Goal: Use online tool/utility: Utilize a website feature to perform a specific function

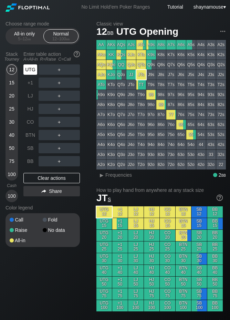
click at [26, 71] on div "UTG" at bounding box center [30, 69] width 14 height 10
click at [57, 69] on div "R ✕" at bounding box center [59, 69] width 13 height 10
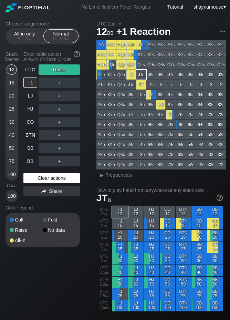
click at [51, 179] on div "Clear actions" at bounding box center [51, 178] width 56 height 10
drag, startPoint x: 51, startPoint y: 179, endPoint x: 49, endPoint y: 173, distance: 5.4
click at [51, 178] on div "Clear actions" at bounding box center [51, 178] width 56 height 10
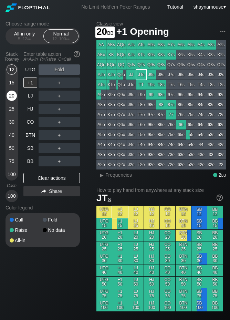
click at [9, 96] on div "20" at bounding box center [12, 96] width 10 height 10
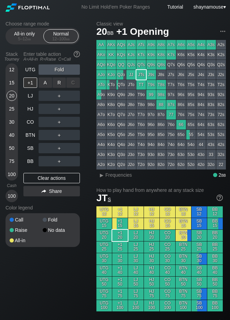
click at [56, 83] on div "R ✕" at bounding box center [59, 82] width 13 height 10
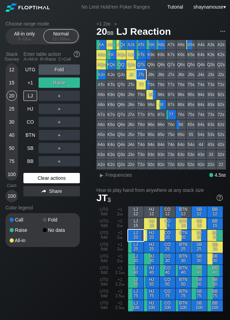
click at [59, 178] on div "Clear actions" at bounding box center [51, 178] width 56 height 10
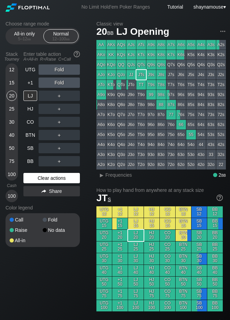
click at [59, 178] on div "Clear actions" at bounding box center [51, 178] width 56 height 10
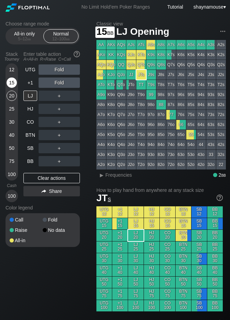
click at [14, 83] on div "15" at bounding box center [12, 82] width 10 height 10
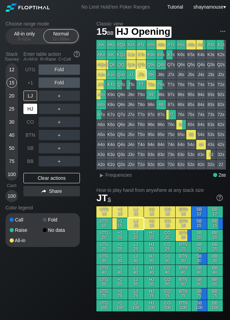
click at [31, 109] on div "HJ" at bounding box center [30, 109] width 14 height 10
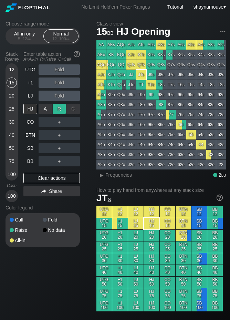
click at [56, 110] on div "R ✕" at bounding box center [59, 109] width 13 height 10
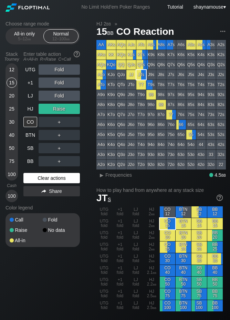
click at [60, 174] on div "Clear actions" at bounding box center [51, 178] width 56 height 10
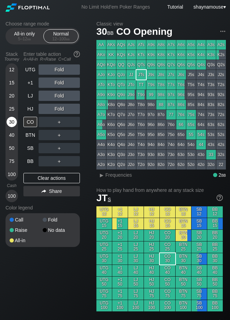
click at [14, 125] on div "30" at bounding box center [12, 122] width 10 height 10
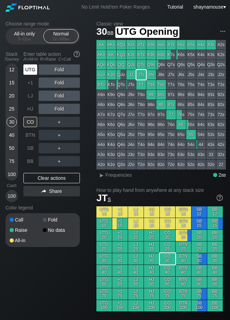
click at [29, 70] on div "UTG" at bounding box center [30, 69] width 14 height 10
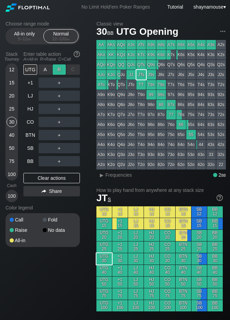
click at [58, 71] on div "R ✕" at bounding box center [59, 69] width 13 height 10
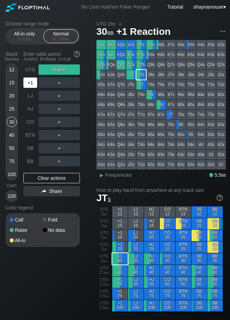
click at [25, 86] on div "+1" at bounding box center [30, 82] width 14 height 10
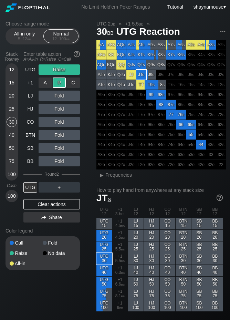
click at [59, 87] on div "R ✕" at bounding box center [59, 82] width 13 height 10
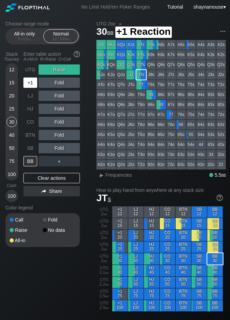
click at [29, 87] on div "+1" at bounding box center [30, 82] width 14 height 10
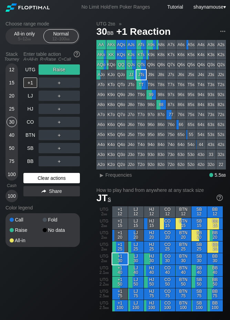
click at [51, 178] on div "Clear actions" at bounding box center [51, 178] width 56 height 10
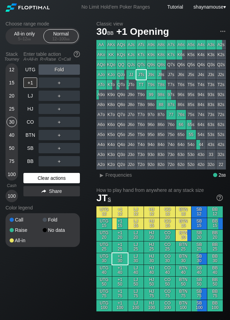
click at [51, 178] on div "Clear actions" at bounding box center [51, 178] width 56 height 10
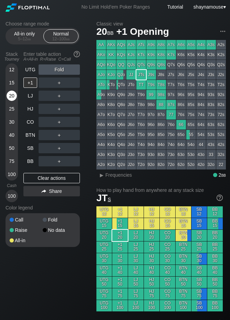
click at [11, 96] on div "20" at bounding box center [12, 96] width 10 height 10
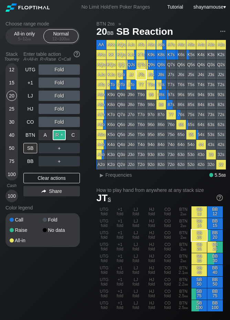
click at [57, 133] on div "R ✕" at bounding box center [59, 135] width 13 height 10
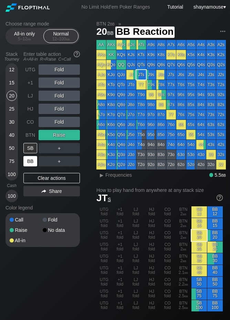
click at [31, 161] on div "BB" at bounding box center [30, 161] width 14 height 10
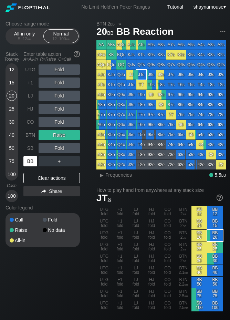
click at [31, 161] on div "BB" at bounding box center [30, 161] width 14 height 10
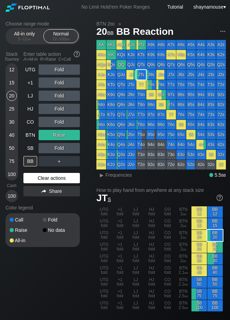
click at [53, 175] on div "Clear actions" at bounding box center [51, 178] width 56 height 10
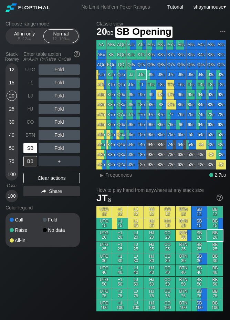
click at [34, 149] on div "SB" at bounding box center [30, 148] width 14 height 10
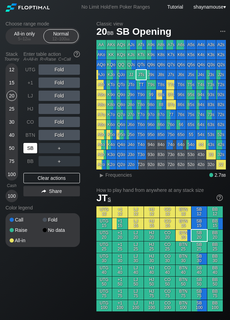
click at [34, 149] on div "SB" at bounding box center [30, 148] width 14 height 10
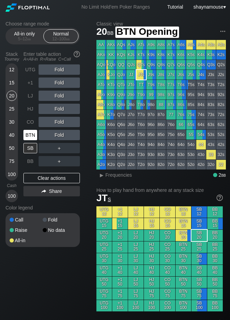
click at [29, 139] on div "BTN" at bounding box center [30, 135] width 14 height 10
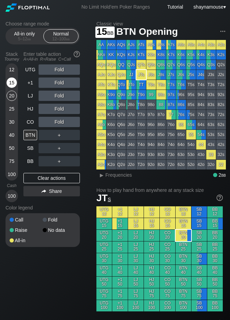
click at [13, 84] on div "15" at bounding box center [12, 82] width 10 height 10
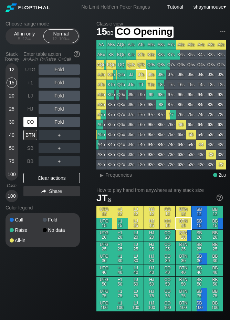
click at [28, 122] on div "CO" at bounding box center [30, 122] width 14 height 10
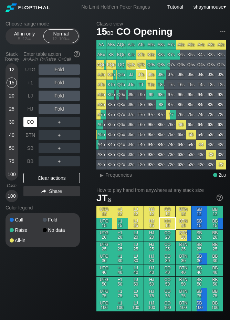
click at [28, 122] on div "CO" at bounding box center [30, 122] width 14 height 10
click at [62, 124] on div "R ✕" at bounding box center [59, 122] width 13 height 10
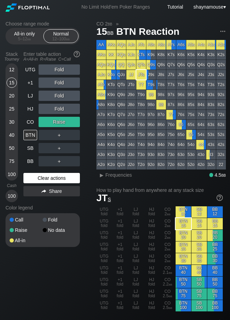
click at [51, 176] on div "Clear actions" at bounding box center [51, 178] width 56 height 10
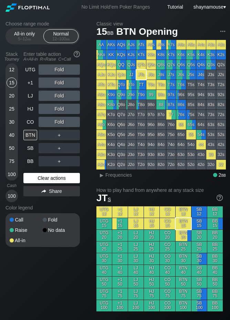
click at [51, 176] on div "Clear actions" at bounding box center [51, 178] width 56 height 10
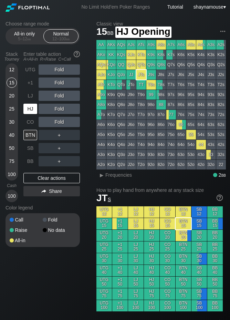
click at [28, 112] on div "HJ" at bounding box center [30, 109] width 14 height 10
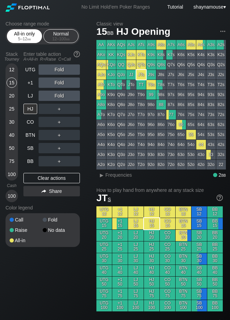
click at [30, 33] on div "All-in only 5 – 12 bb" at bounding box center [25, 36] width 32 height 13
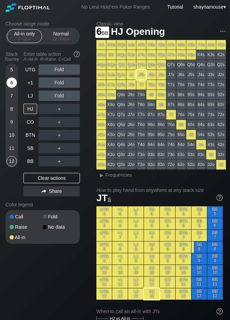
click at [11, 85] on div "6" at bounding box center [12, 82] width 10 height 10
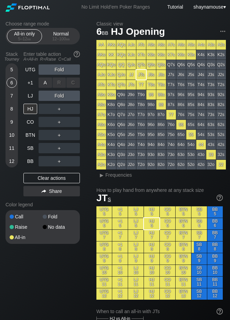
click at [44, 83] on div "A ✕" at bounding box center [45, 82] width 13 height 10
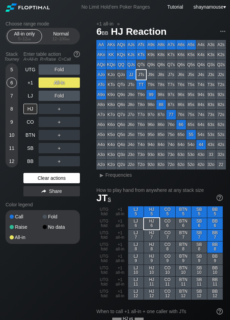
click at [56, 180] on div "Clear actions" at bounding box center [51, 178] width 56 height 10
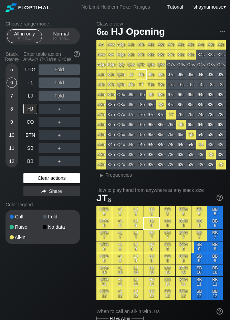
click at [55, 180] on div "Clear actions" at bounding box center [51, 178] width 56 height 10
